Goal: Task Accomplishment & Management: Use online tool/utility

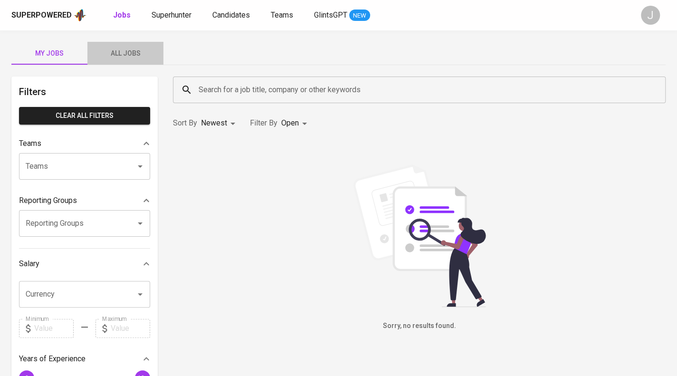
click at [133, 52] on span "All Jobs" at bounding box center [125, 54] width 65 height 12
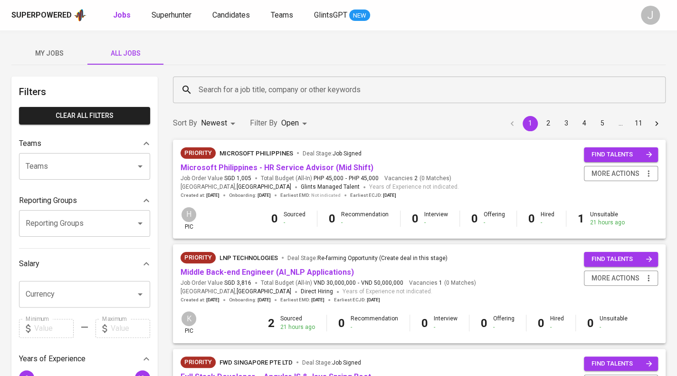
click at [69, 169] on input "Teams" at bounding box center [71, 166] width 96 height 18
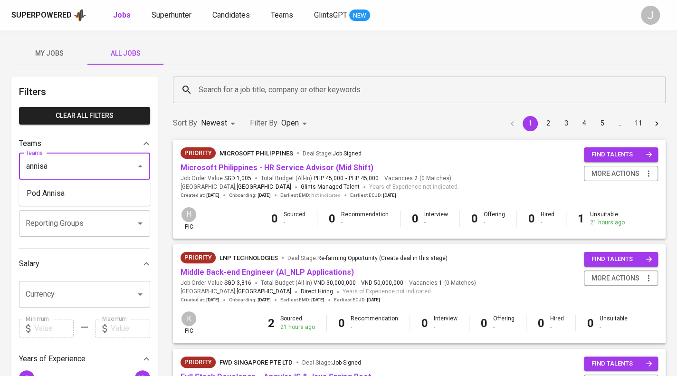
click at [73, 187] on li "Pod Annisa" at bounding box center [84, 193] width 131 height 17
type input "annisa"
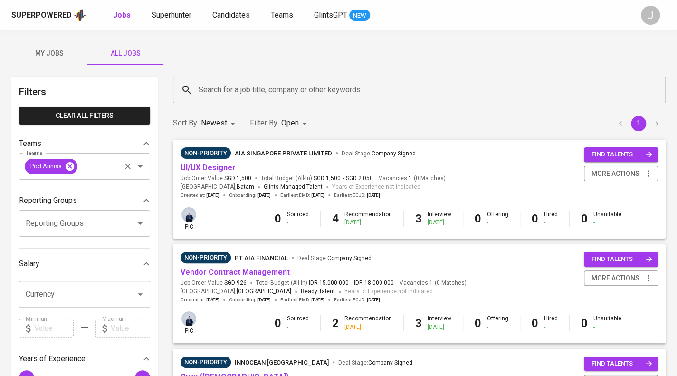
click at [68, 165] on icon at bounding box center [70, 166] width 9 height 9
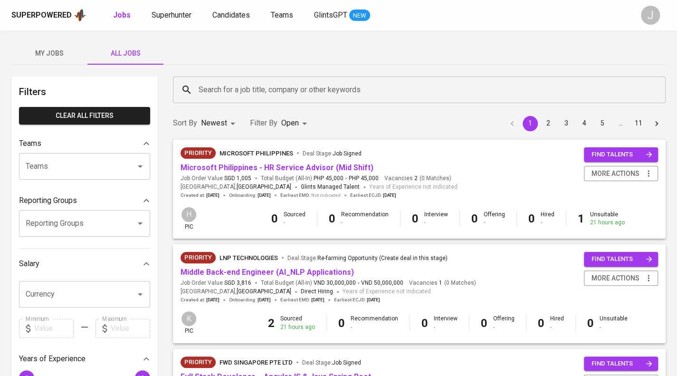
click at [74, 220] on input "Reporting Groups" at bounding box center [71, 223] width 96 height 18
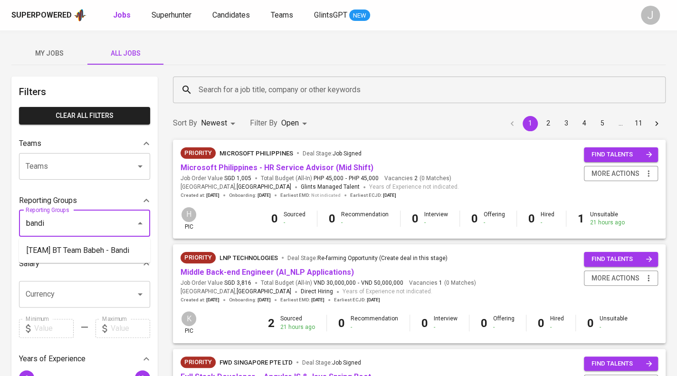
click at [86, 252] on li "[TEAM] BT Team Babeh - Bandi" at bounding box center [84, 250] width 131 height 17
type input "bandi"
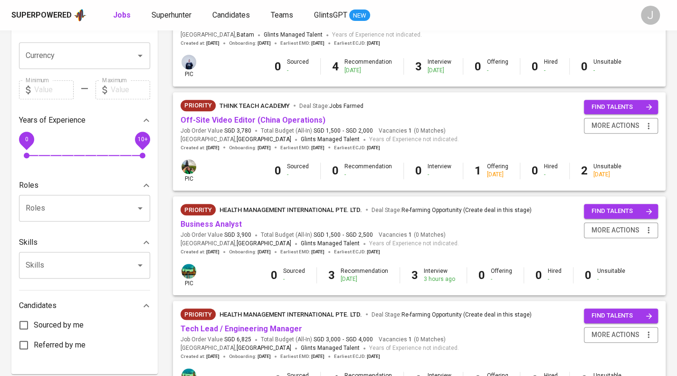
scroll to position [333, 0]
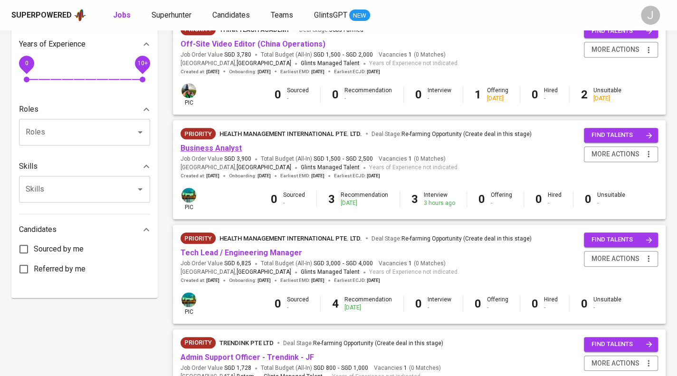
click at [225, 152] on link "Business Analyst" at bounding box center [211, 147] width 61 height 9
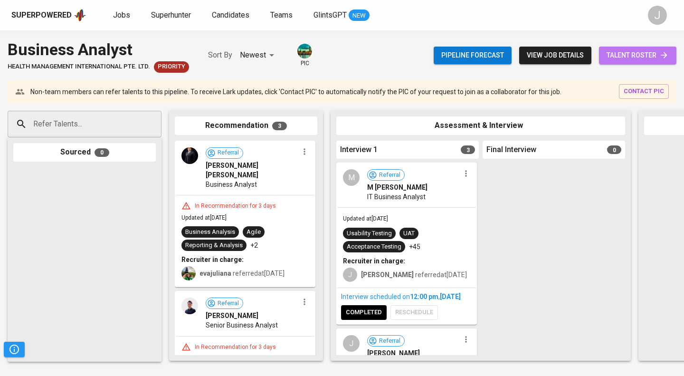
click at [662, 55] on icon at bounding box center [664, 55] width 10 height 10
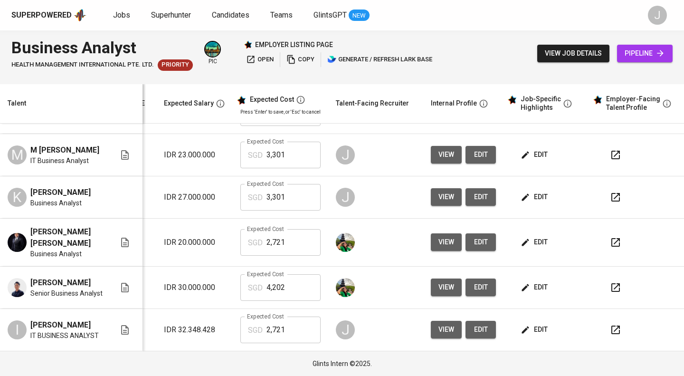
scroll to position [78, 143]
click at [610, 200] on icon "button" at bounding box center [615, 196] width 11 height 11
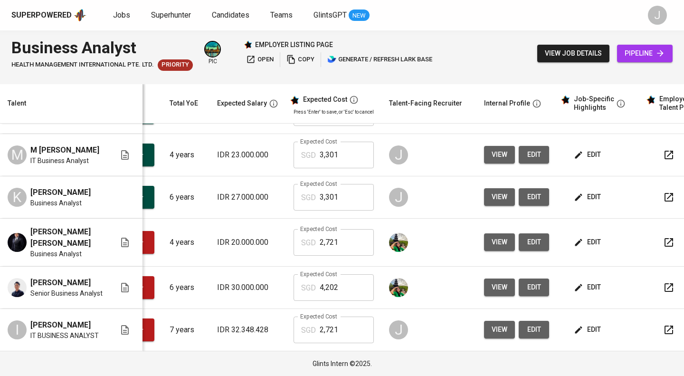
scroll to position [0, 129]
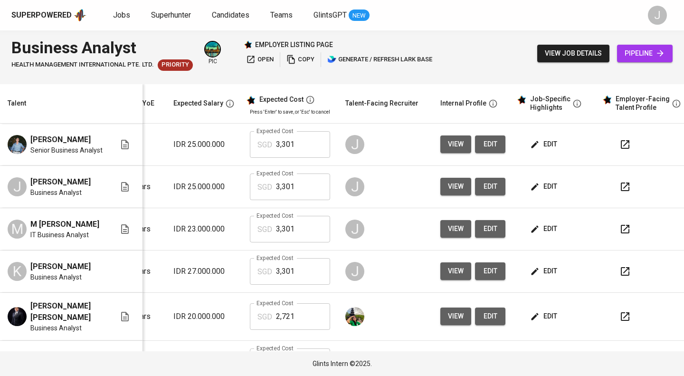
scroll to position [0, 143]
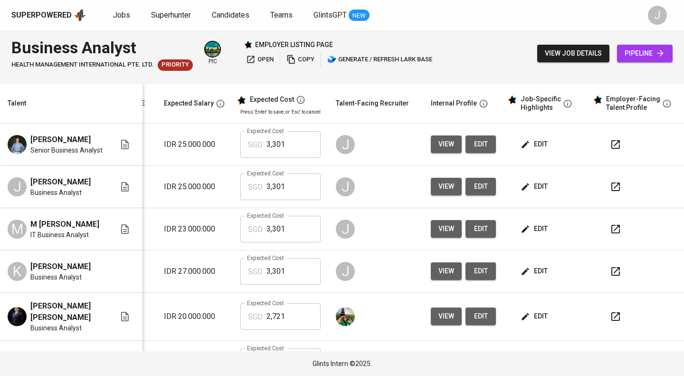
click at [610, 190] on icon "button" at bounding box center [615, 186] width 11 height 11
click at [611, 235] on icon "button" at bounding box center [615, 228] width 11 height 11
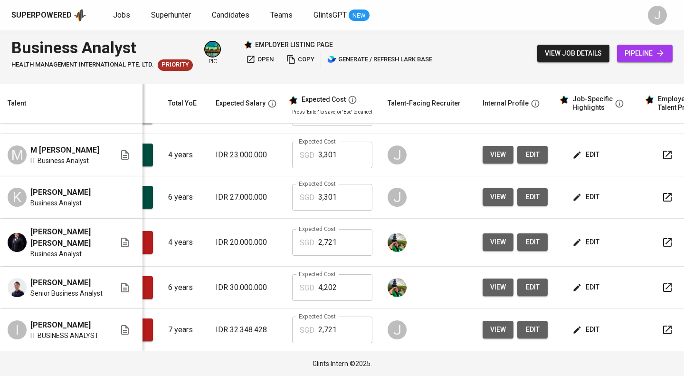
scroll to position [0, 0]
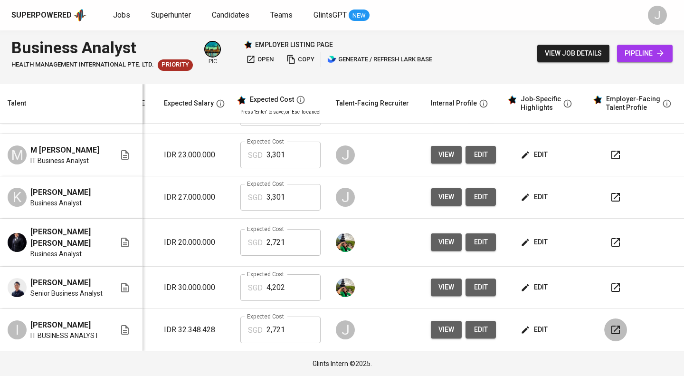
click at [616, 332] on button "button" at bounding box center [615, 329] width 23 height 23
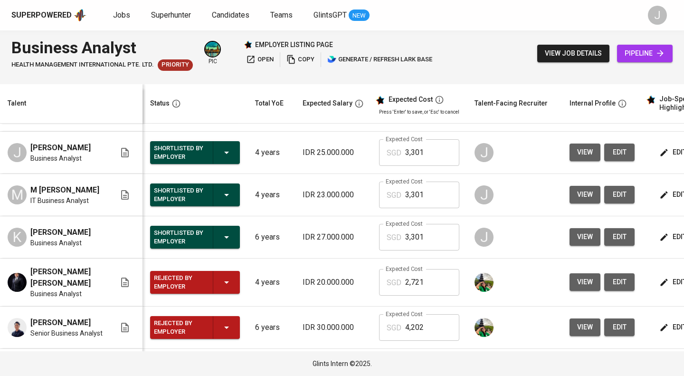
scroll to position [24, 0]
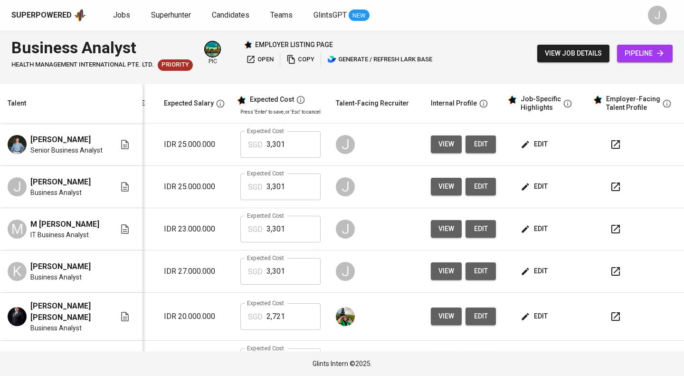
click at [613, 276] on icon "button" at bounding box center [615, 271] width 11 height 11
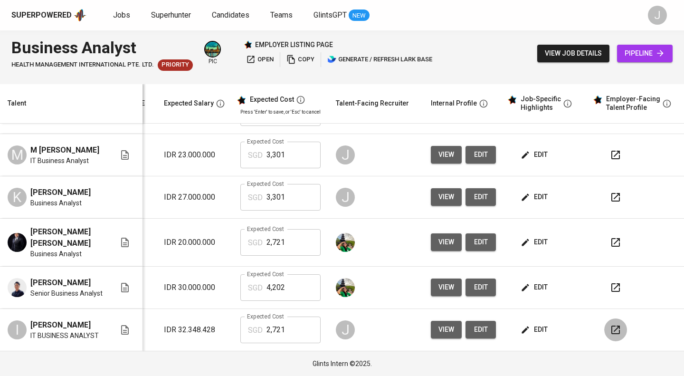
click at [610, 331] on icon "button" at bounding box center [615, 329] width 11 height 11
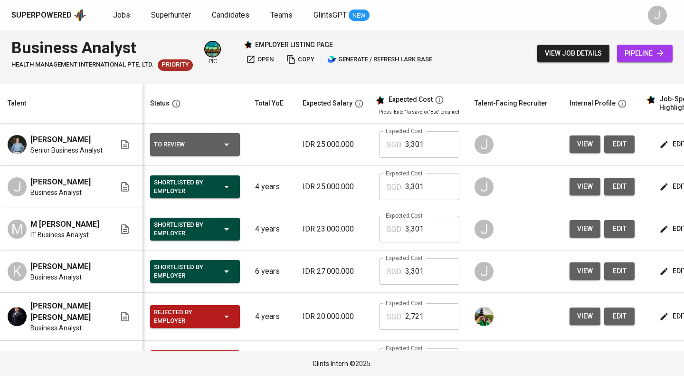
scroll to position [0, 129]
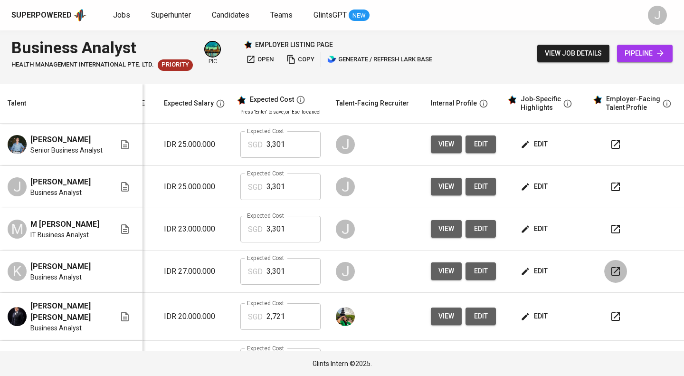
click at [617, 277] on button "button" at bounding box center [615, 271] width 23 height 23
